Goal: Task Accomplishment & Management: Use online tool/utility

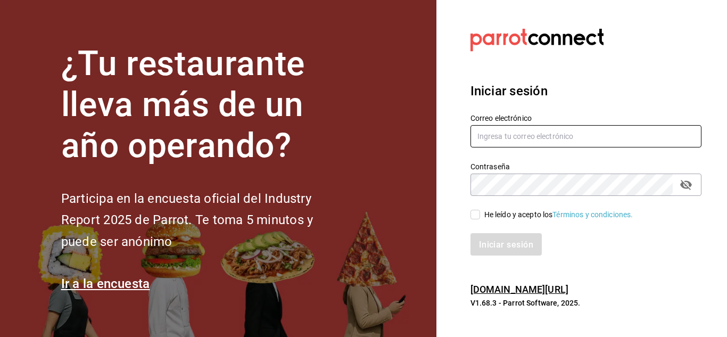
click at [572, 136] on input "text" at bounding box center [586, 136] width 231 height 22
type input "[EMAIL_ADDRESS][DOMAIN_NAME]"
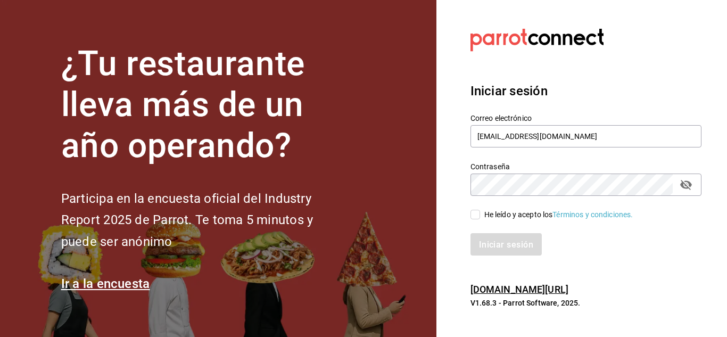
click at [688, 183] on icon "campo de contraseña" at bounding box center [686, 185] width 12 height 10
click at [476, 215] on input "He leído y acepto los Términos y condiciones." at bounding box center [476, 215] width 10 height 10
checkbox input "true"
click at [496, 242] on font "Iniciar sesión" at bounding box center [507, 244] width 54 height 10
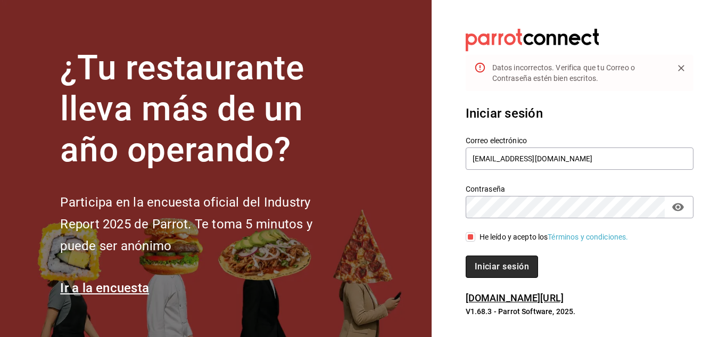
click at [497, 267] on font "Iniciar sesión" at bounding box center [502, 266] width 54 height 10
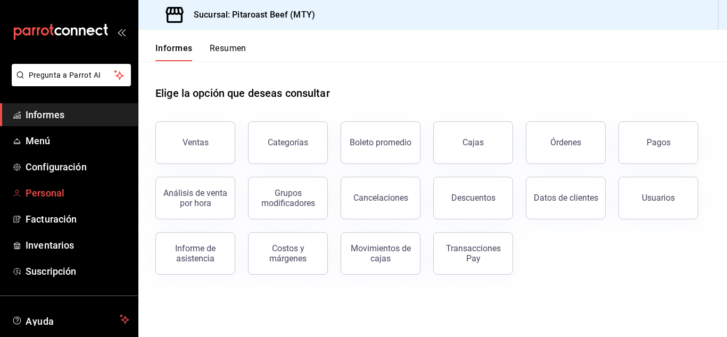
click at [52, 192] on font "Personal" at bounding box center [45, 192] width 39 height 11
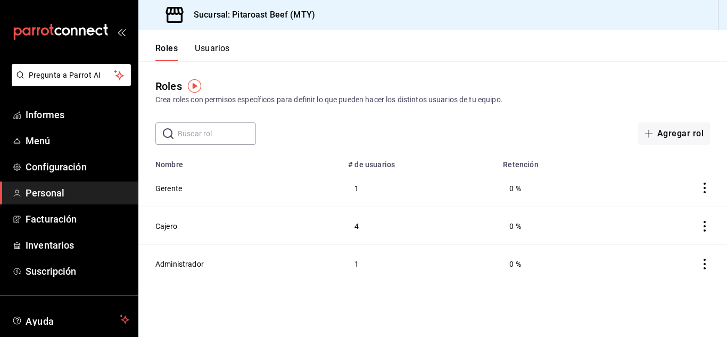
click at [703, 226] on icon "comportamiento" at bounding box center [704, 226] width 11 height 11
click at [168, 221] on div at bounding box center [363, 168] width 727 height 337
click at [214, 50] on font "Usuarios" at bounding box center [212, 48] width 35 height 10
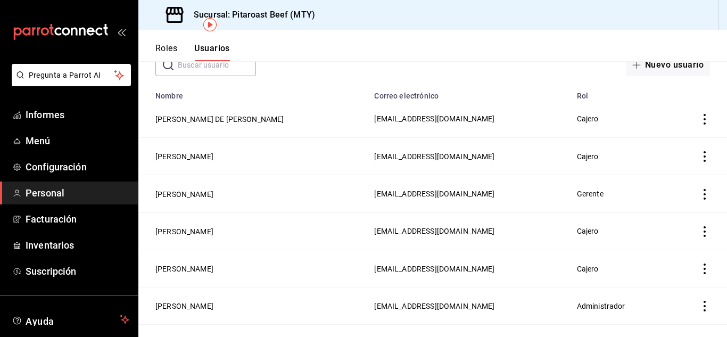
scroll to position [90, 0]
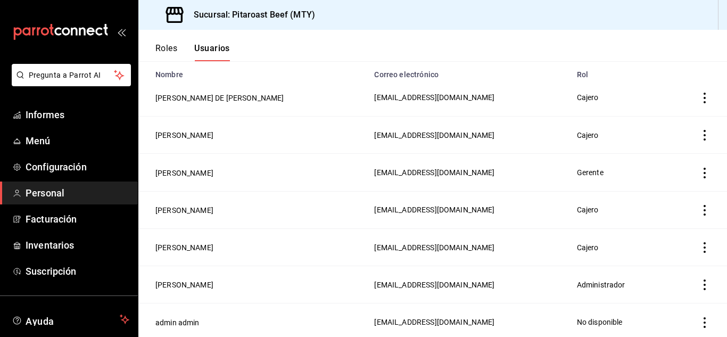
click at [699, 136] on icon "actions" at bounding box center [704, 135] width 11 height 11
click at [680, 127] on li "Duplicar" at bounding box center [657, 120] width 89 height 30
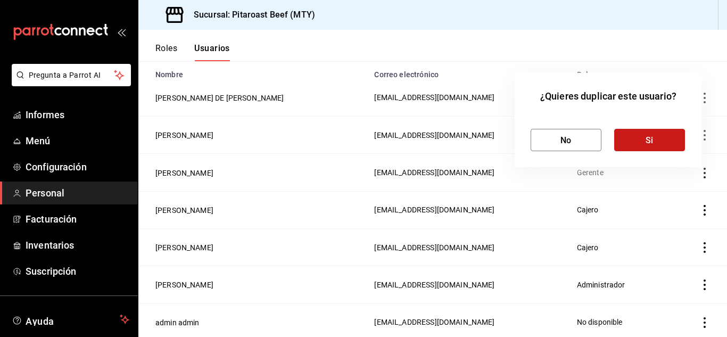
click at [657, 147] on button "Si" at bounding box center [649, 140] width 71 height 22
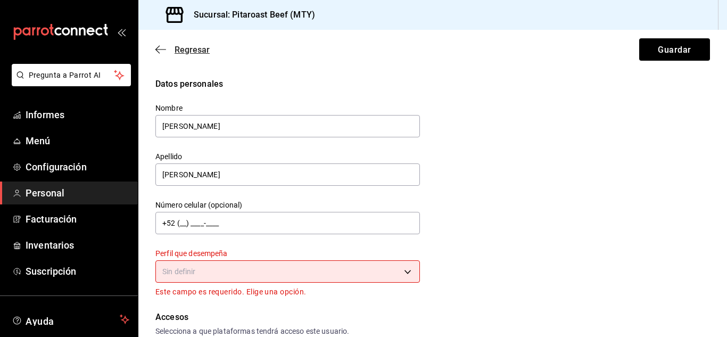
click at [159, 48] on icon "button" at bounding box center [160, 50] width 11 height 10
